Goal: Task Accomplishment & Management: Use online tool/utility

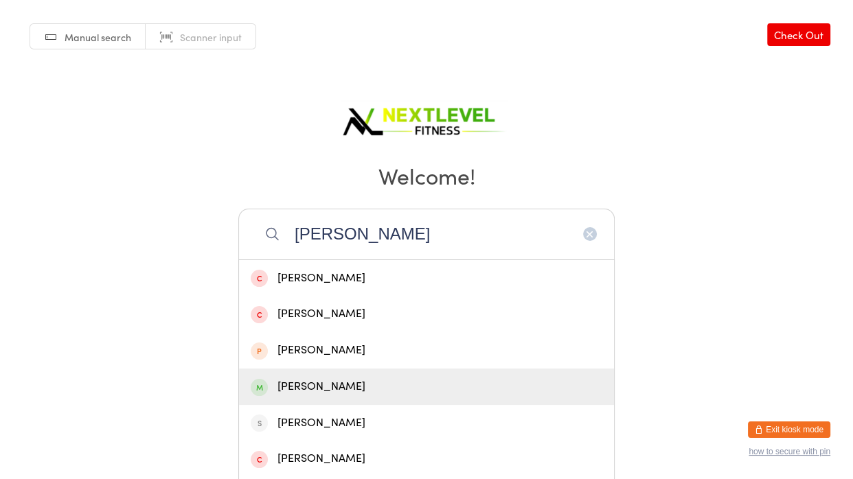
type input "[PERSON_NAME]"
click at [321, 381] on div "[PERSON_NAME]" at bounding box center [427, 387] width 352 height 19
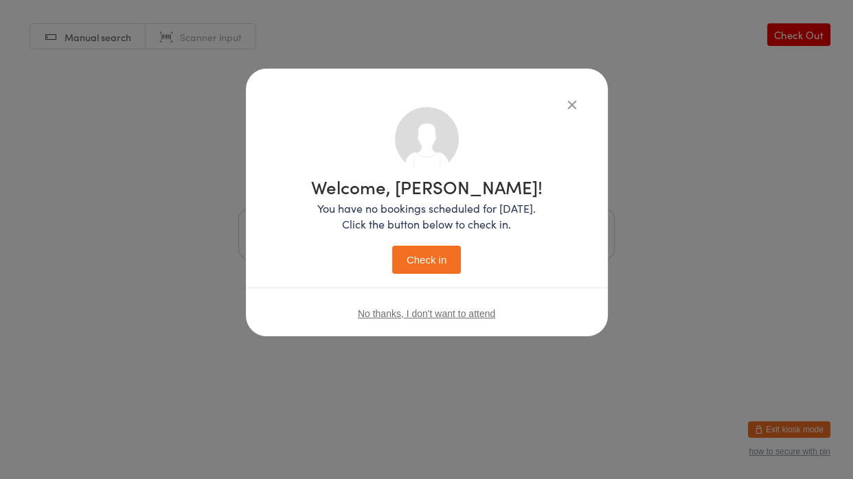
click at [413, 254] on button "Check in" at bounding box center [426, 260] width 69 height 28
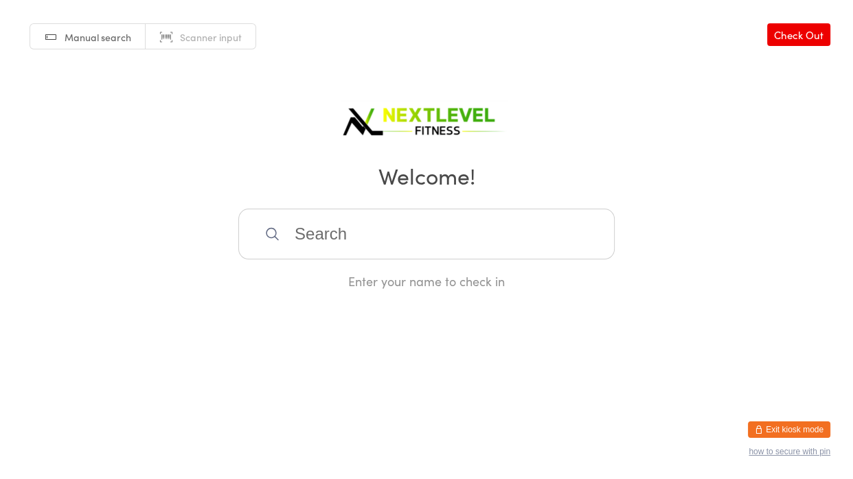
click at [307, 239] on input "search" at bounding box center [426, 234] width 376 height 51
type input "vida"
click at [312, 273] on div "[PERSON_NAME]" at bounding box center [427, 278] width 352 height 19
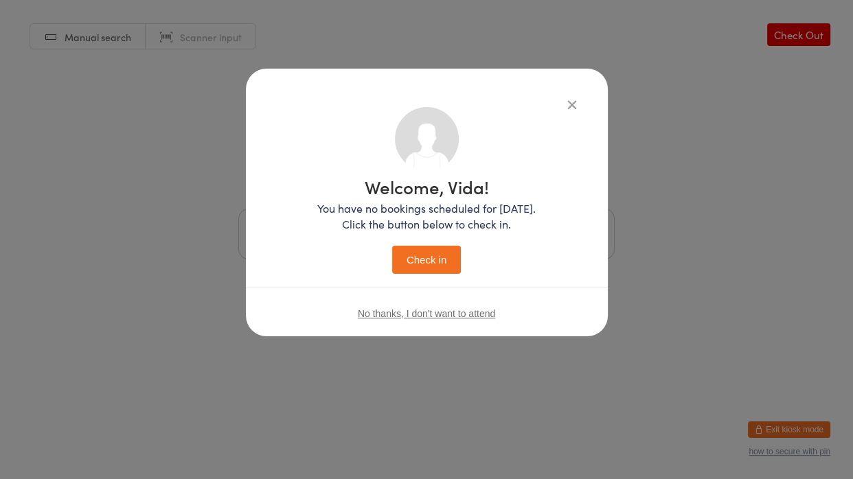
click at [437, 264] on button "Check in" at bounding box center [426, 260] width 69 height 28
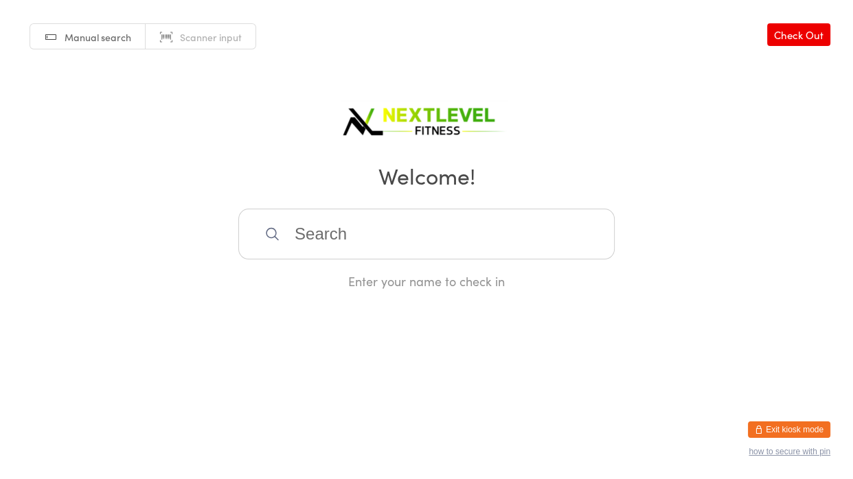
click at [287, 233] on input "search" at bounding box center [426, 234] width 376 height 51
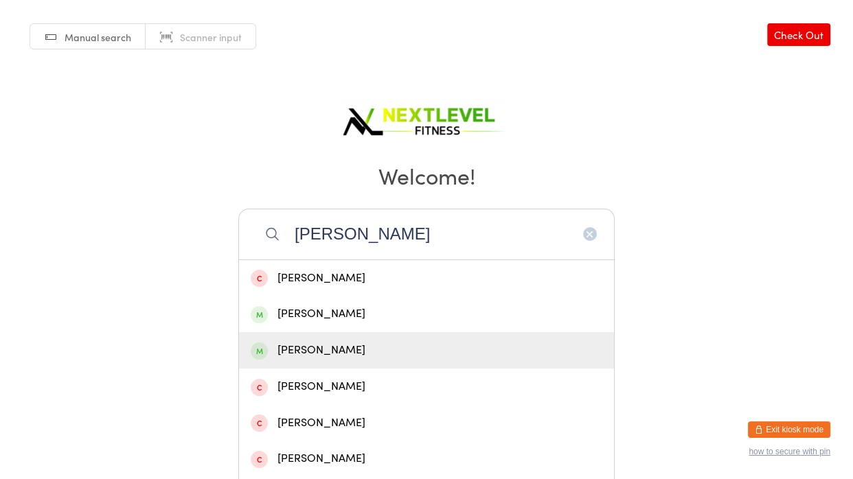
type input "[PERSON_NAME]"
click at [293, 354] on div "[PERSON_NAME]" at bounding box center [427, 350] width 352 height 19
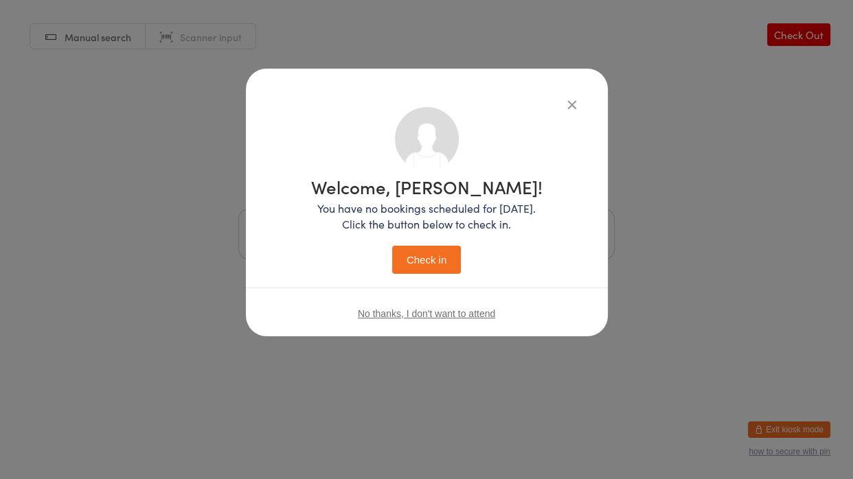
click at [414, 264] on button "Check in" at bounding box center [426, 260] width 69 height 28
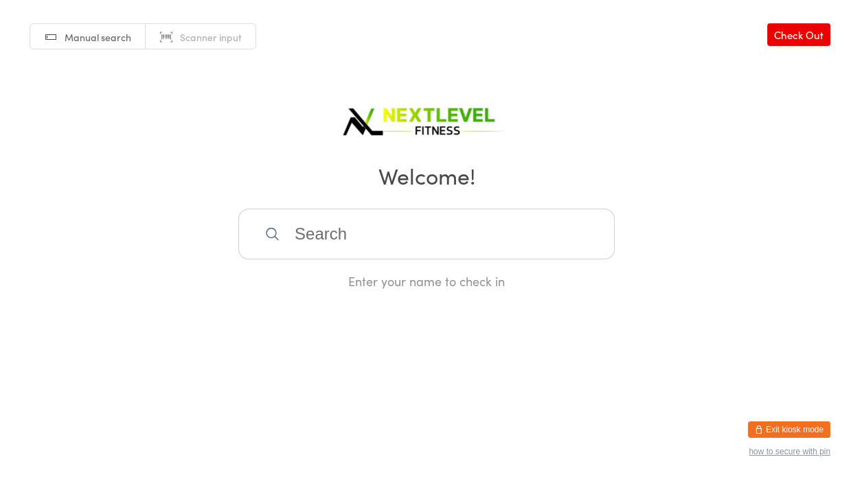
click at [413, 238] on input "search" at bounding box center [426, 234] width 376 height 51
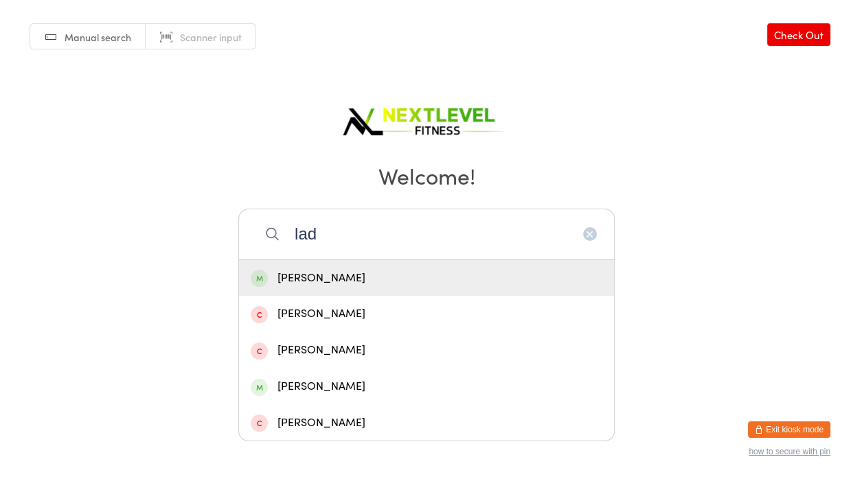
type input "lad"
click at [337, 278] on div "[PERSON_NAME]" at bounding box center [427, 278] width 352 height 19
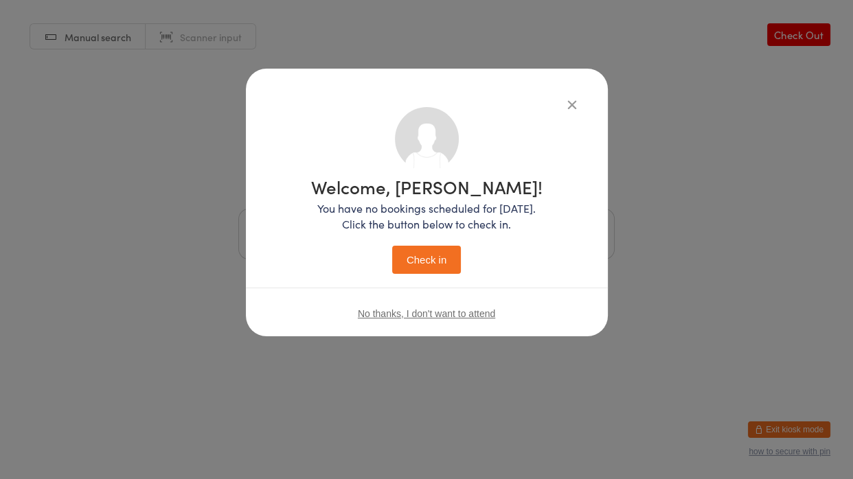
click at [409, 262] on button "Check in" at bounding box center [426, 260] width 69 height 28
